Goal: Obtain resource: Obtain resource

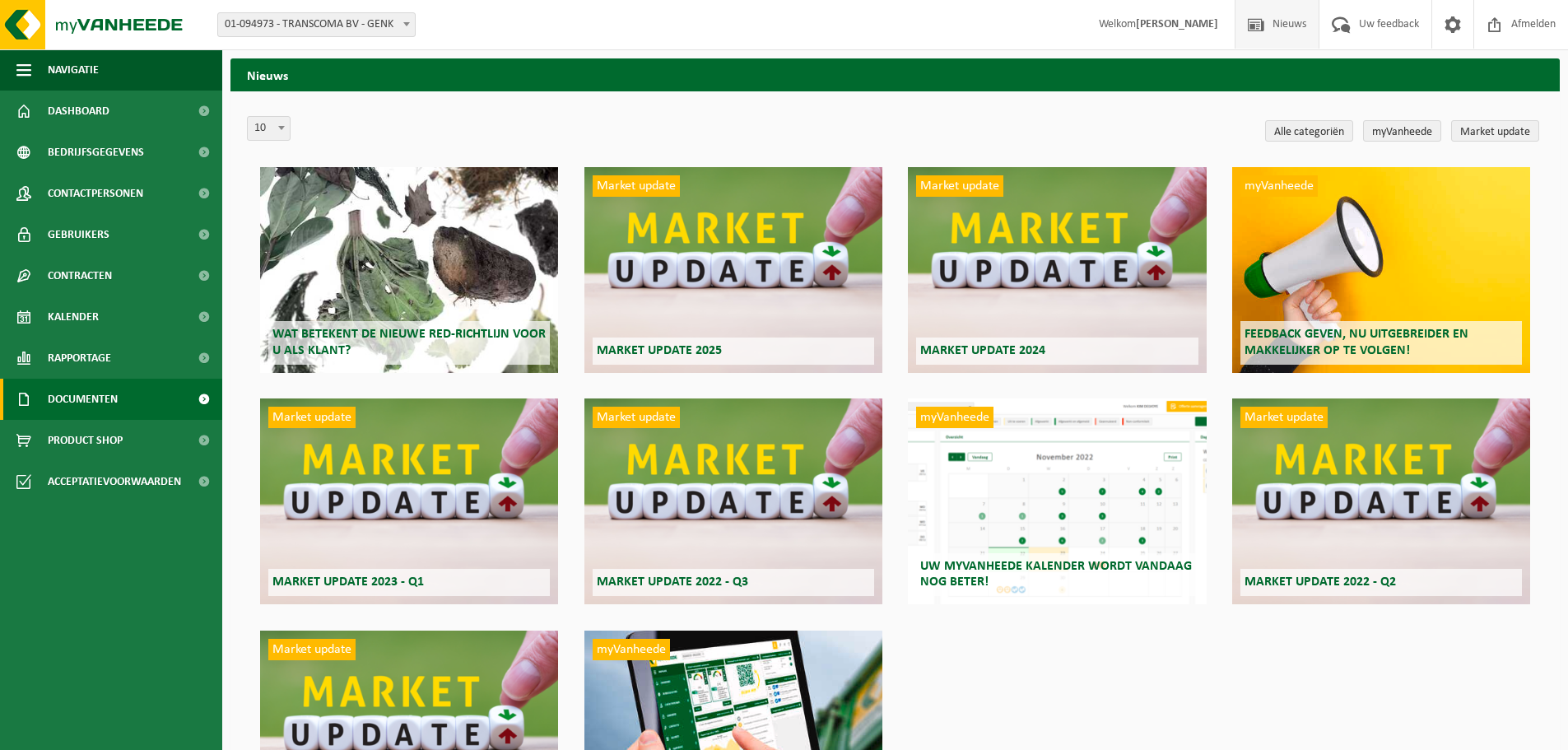
click at [114, 396] on span "Documenten" at bounding box center [83, 400] width 70 height 41
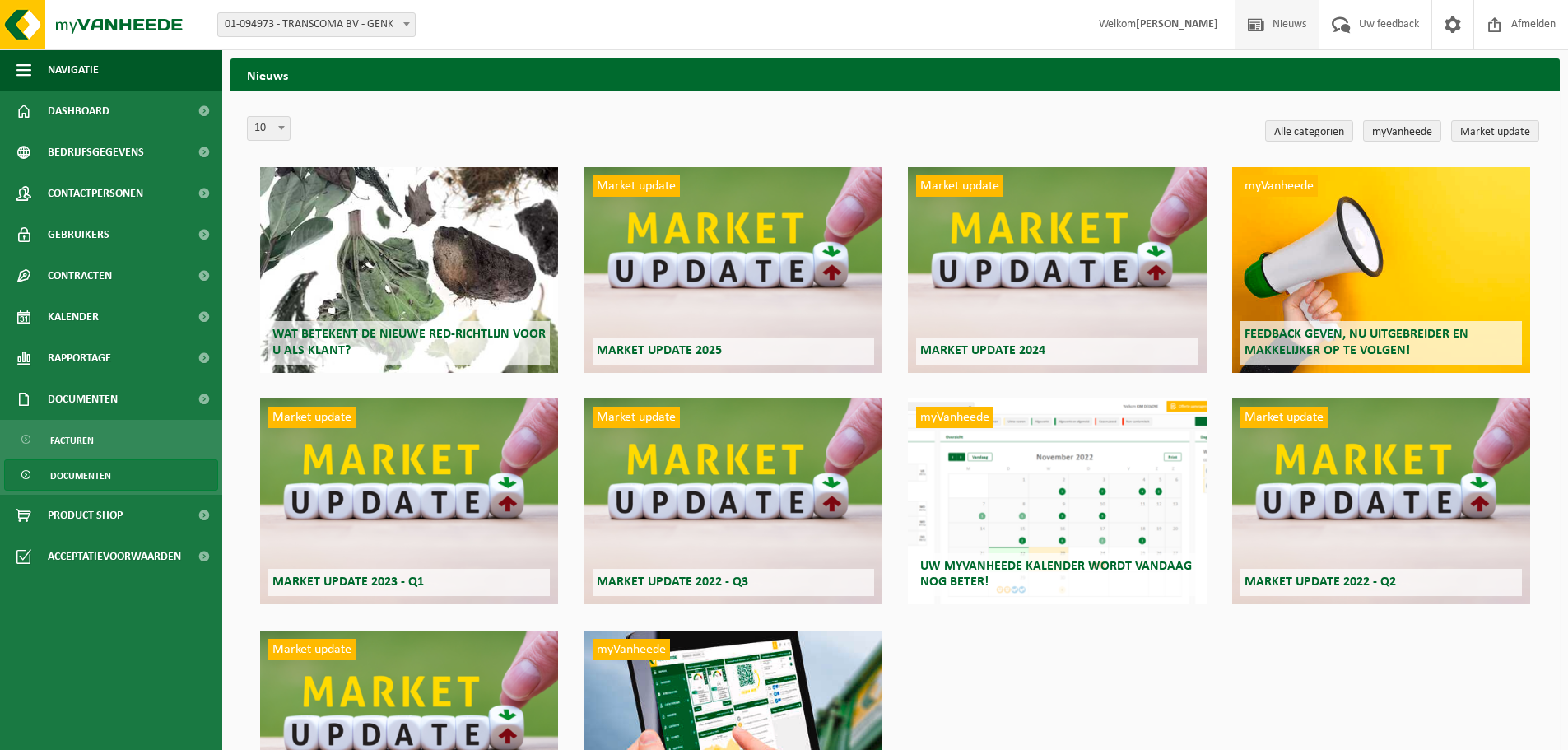
click at [107, 473] on span "Documenten" at bounding box center [81, 477] width 61 height 32
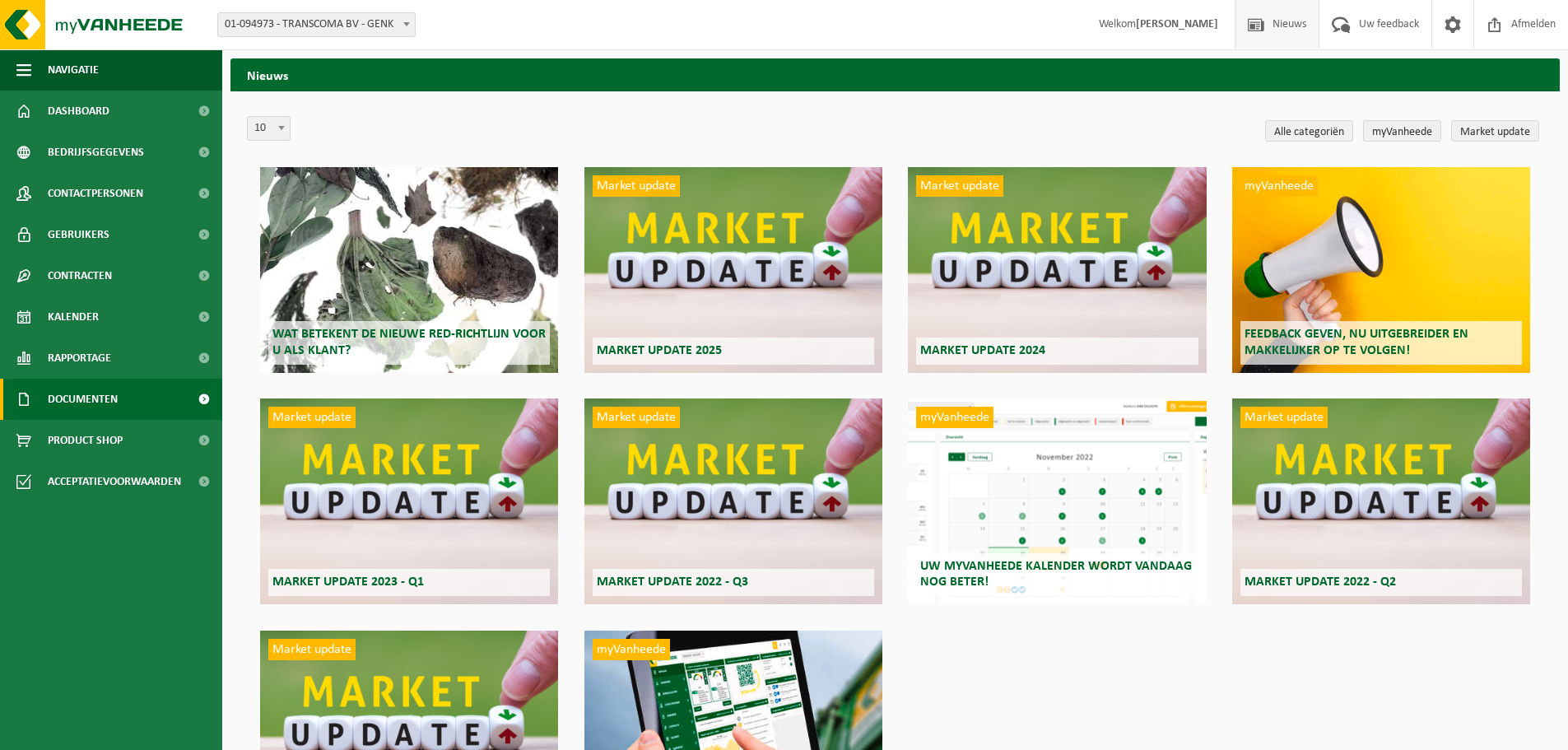
click at [122, 401] on link "Documenten" at bounding box center [111, 400] width 222 height 41
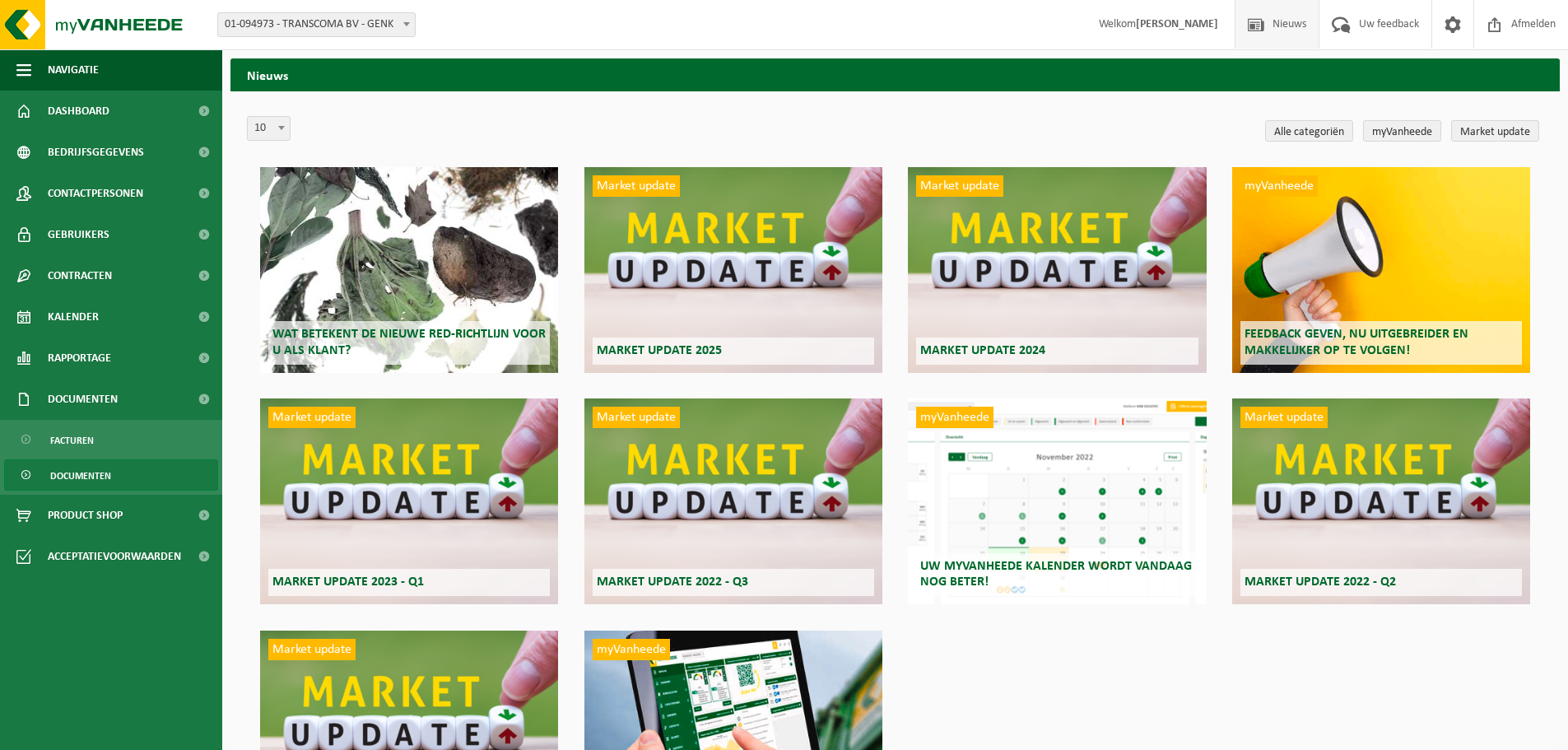
click at [120, 476] on link "Documenten" at bounding box center [110, 476] width 214 height 32
